Goal: Information Seeking & Learning: Learn about a topic

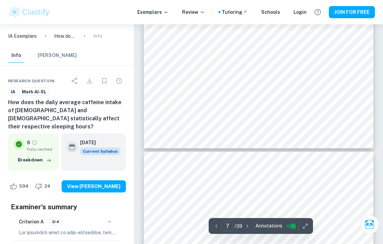
scroll to position [2063, 0]
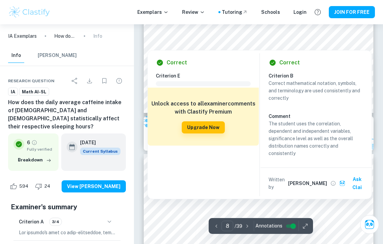
type input "9"
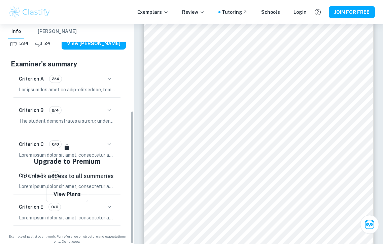
scroll to position [142, 0]
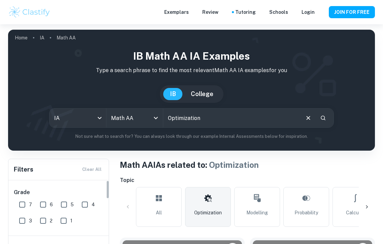
checkbox input "true"
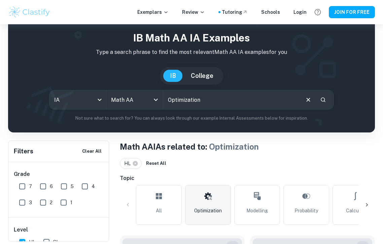
scroll to position [33, 0]
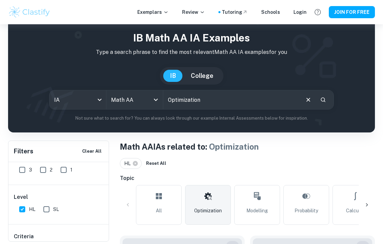
checkbox input "true"
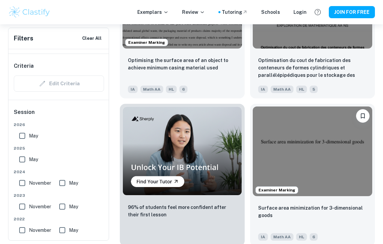
scroll to position [593, 0]
